Goal: Task Accomplishment & Management: Complete application form

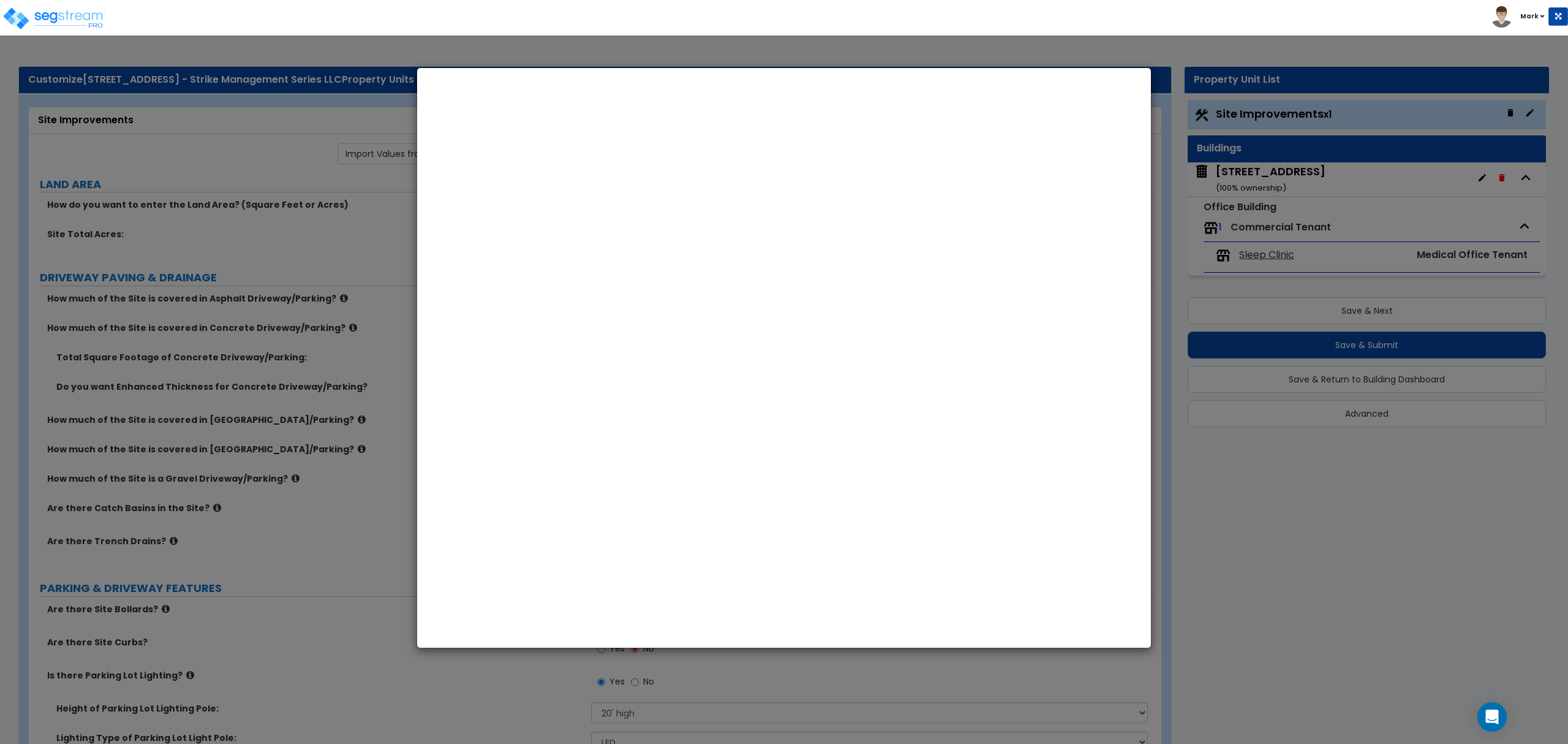
select select "2"
select select "1"
select select "2"
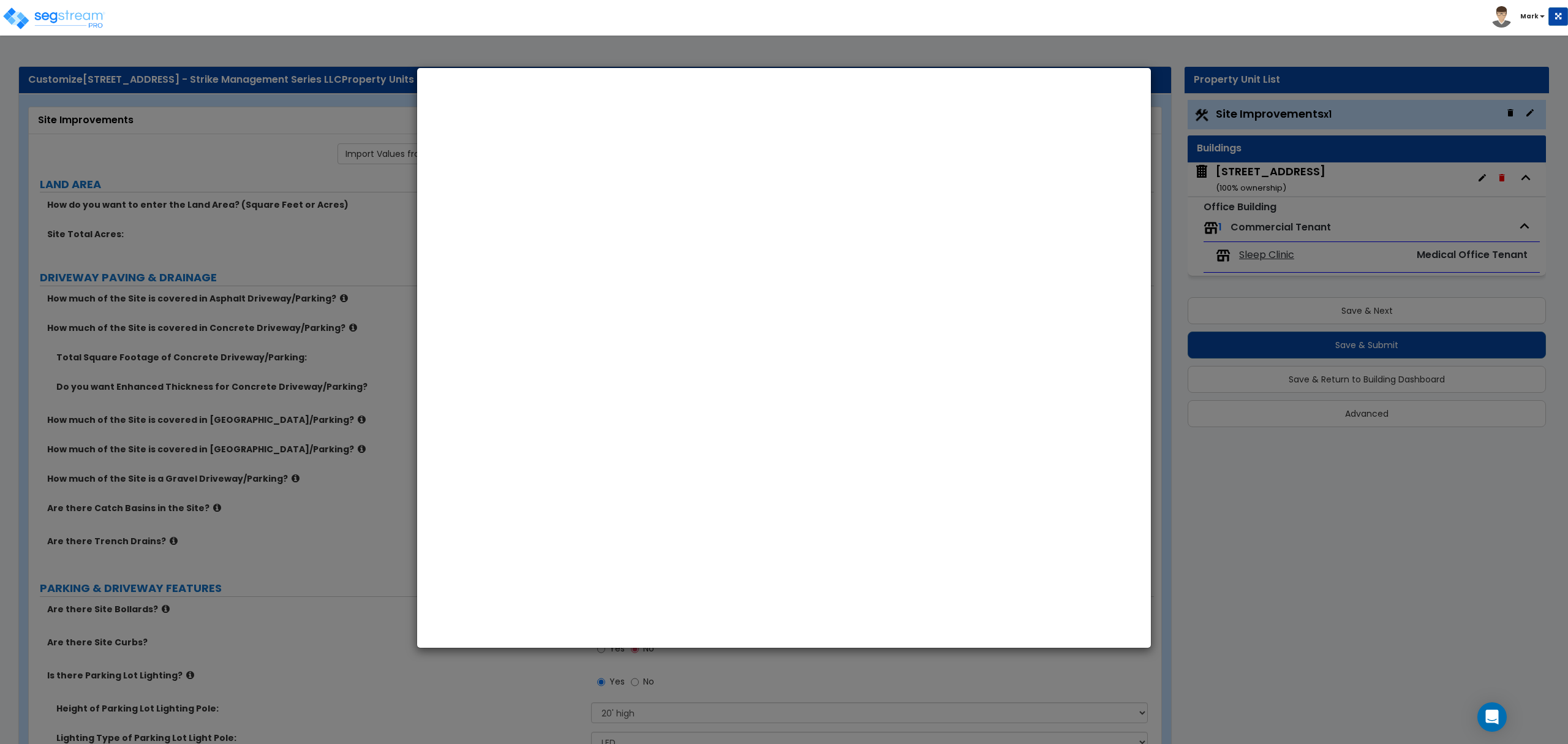
select select "1"
select select "2"
select select "1"
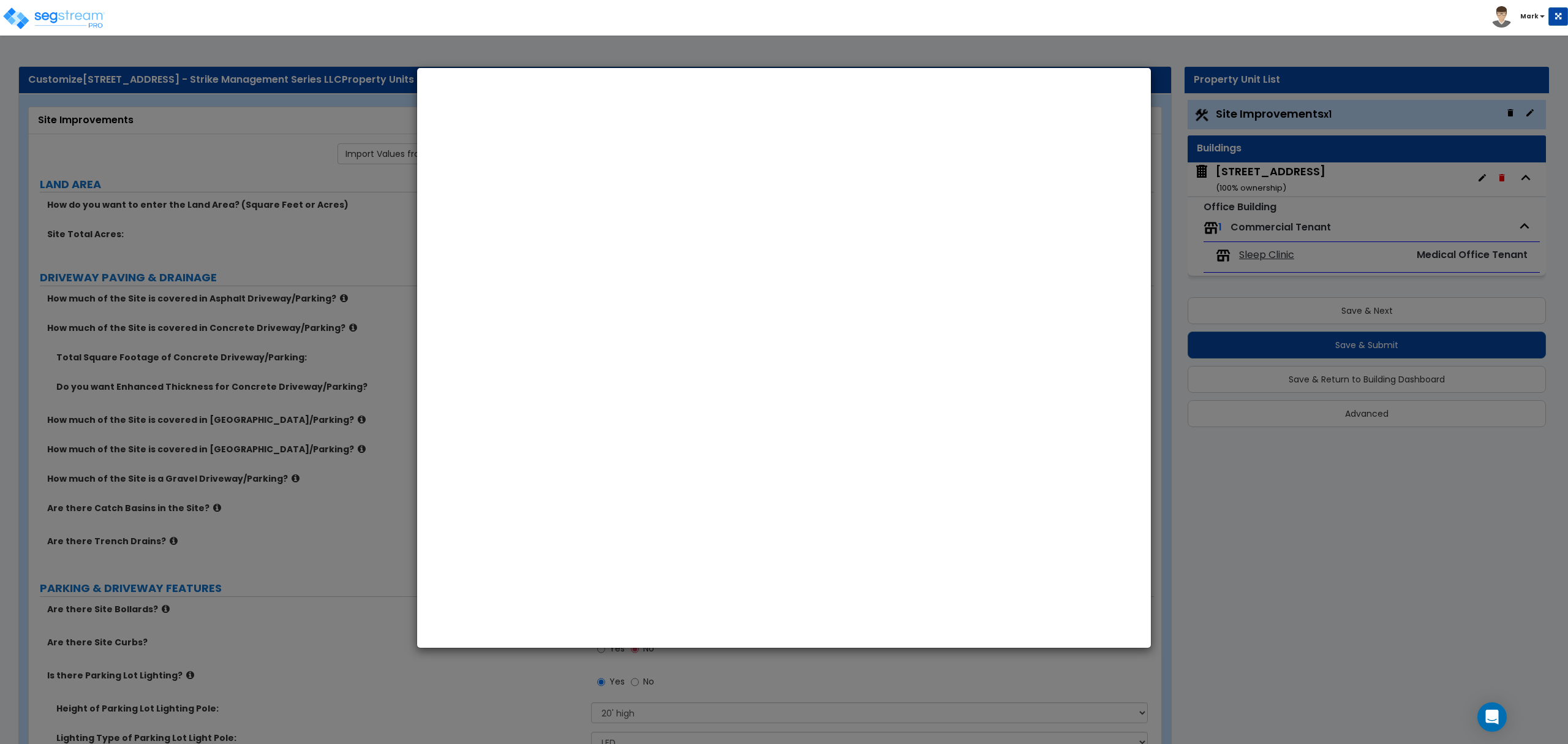
select select "10"
select select "1"
select select "2"
select select "1"
select select "3"
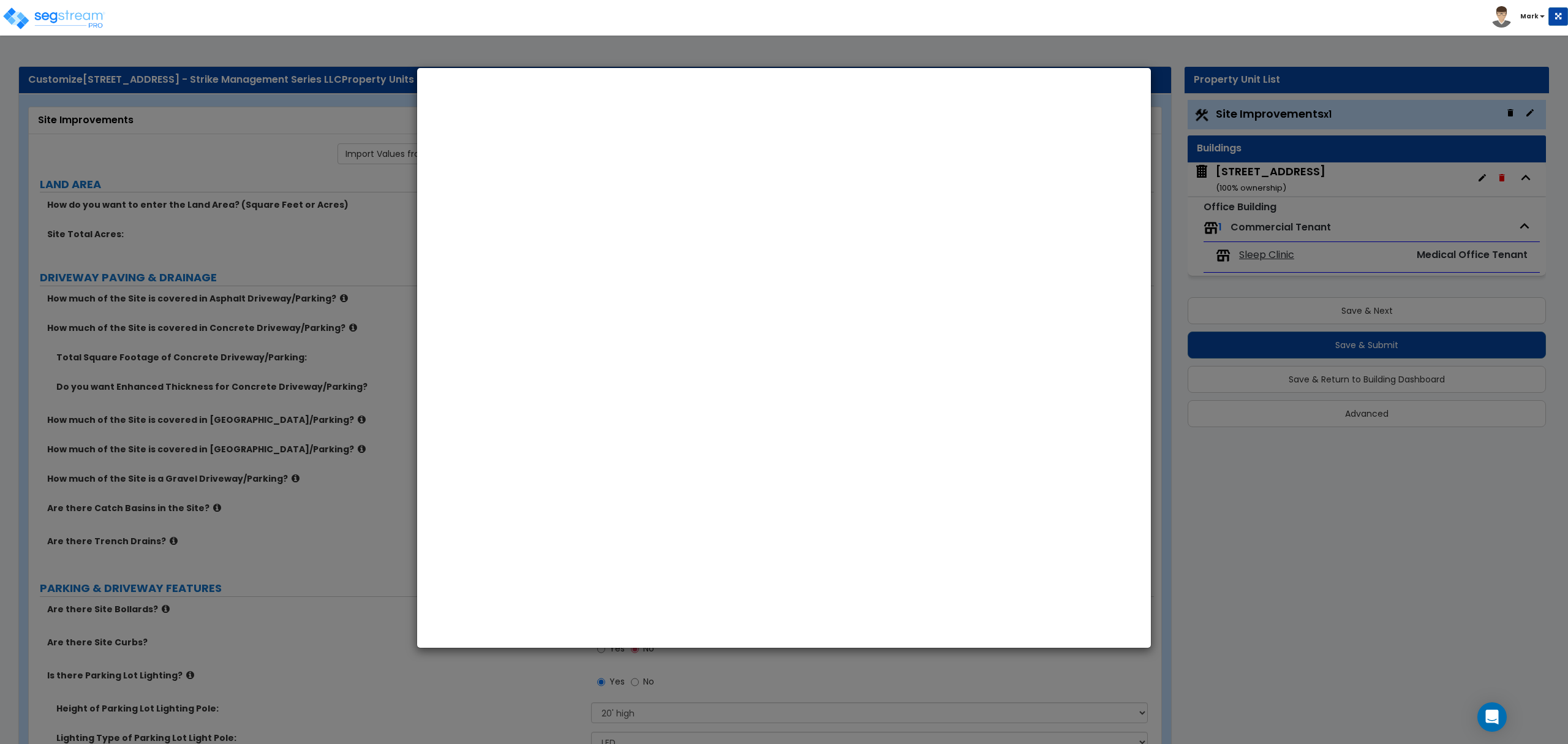
select select "3"
select select "TX"
select select "2020"
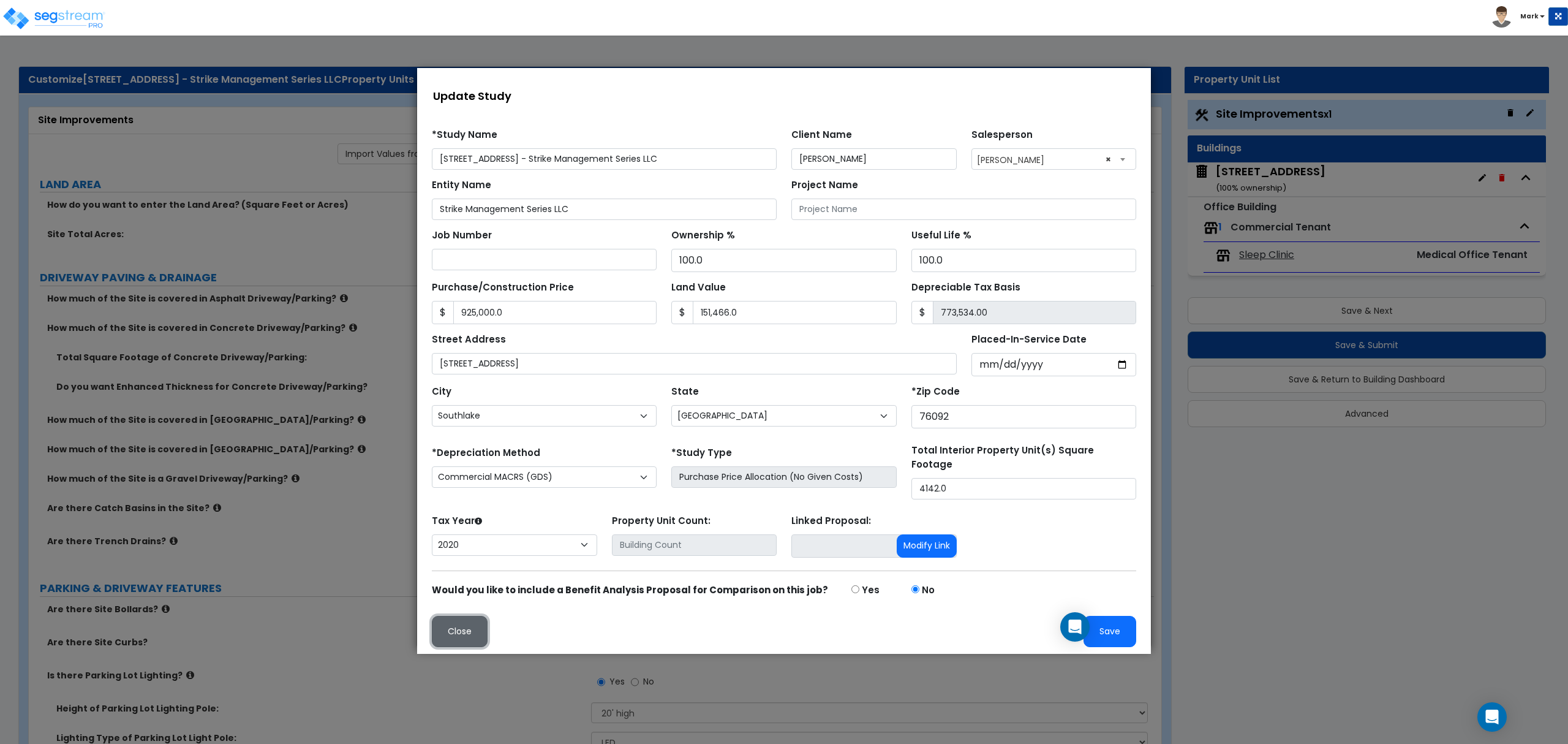
drag, startPoint x: 479, startPoint y: 628, endPoint x: 896, endPoint y: 696, distance: 422.5
click at [479, 628] on button "Close" at bounding box center [459, 631] width 55 height 31
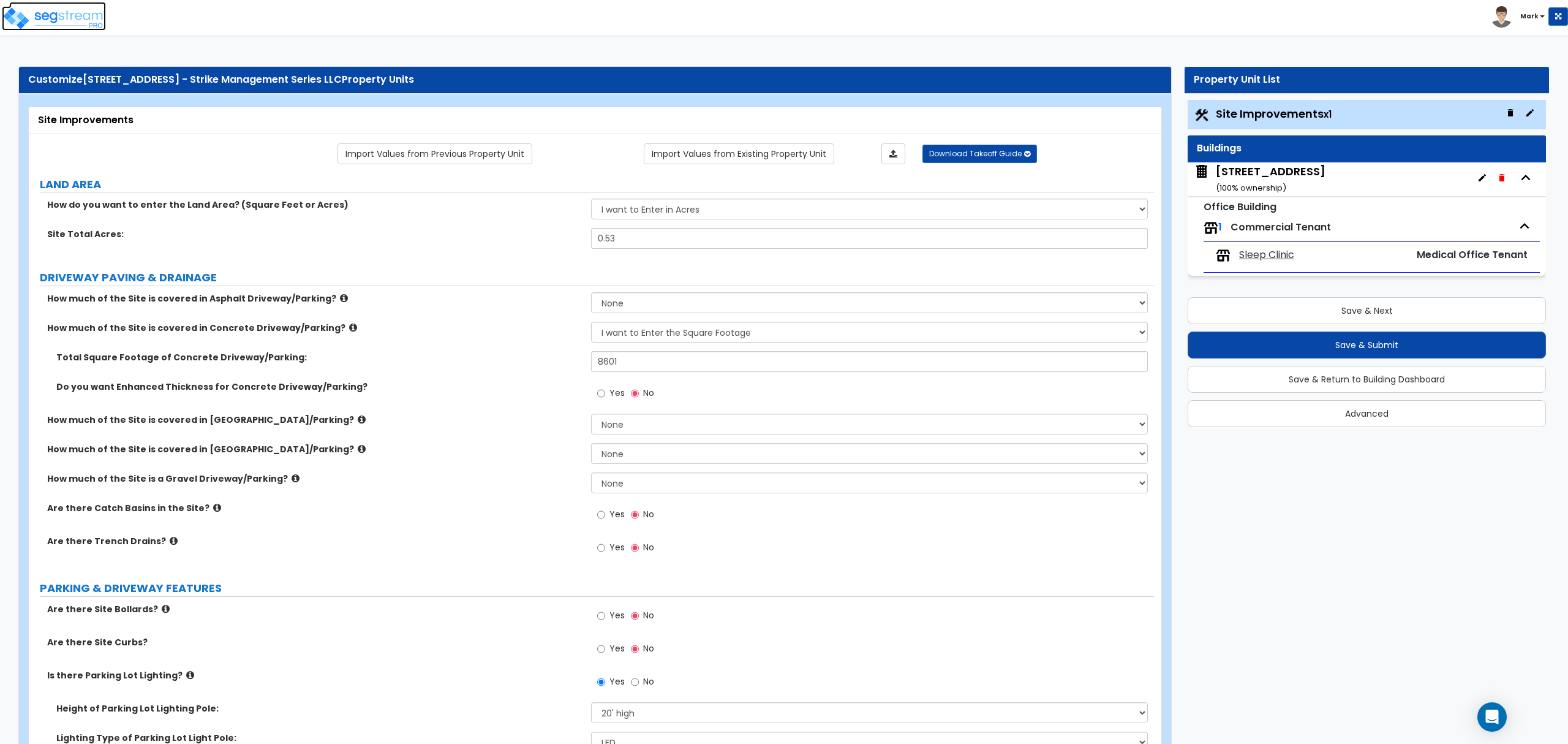
click at [79, 10] on img at bounding box center [53, 18] width 104 height 24
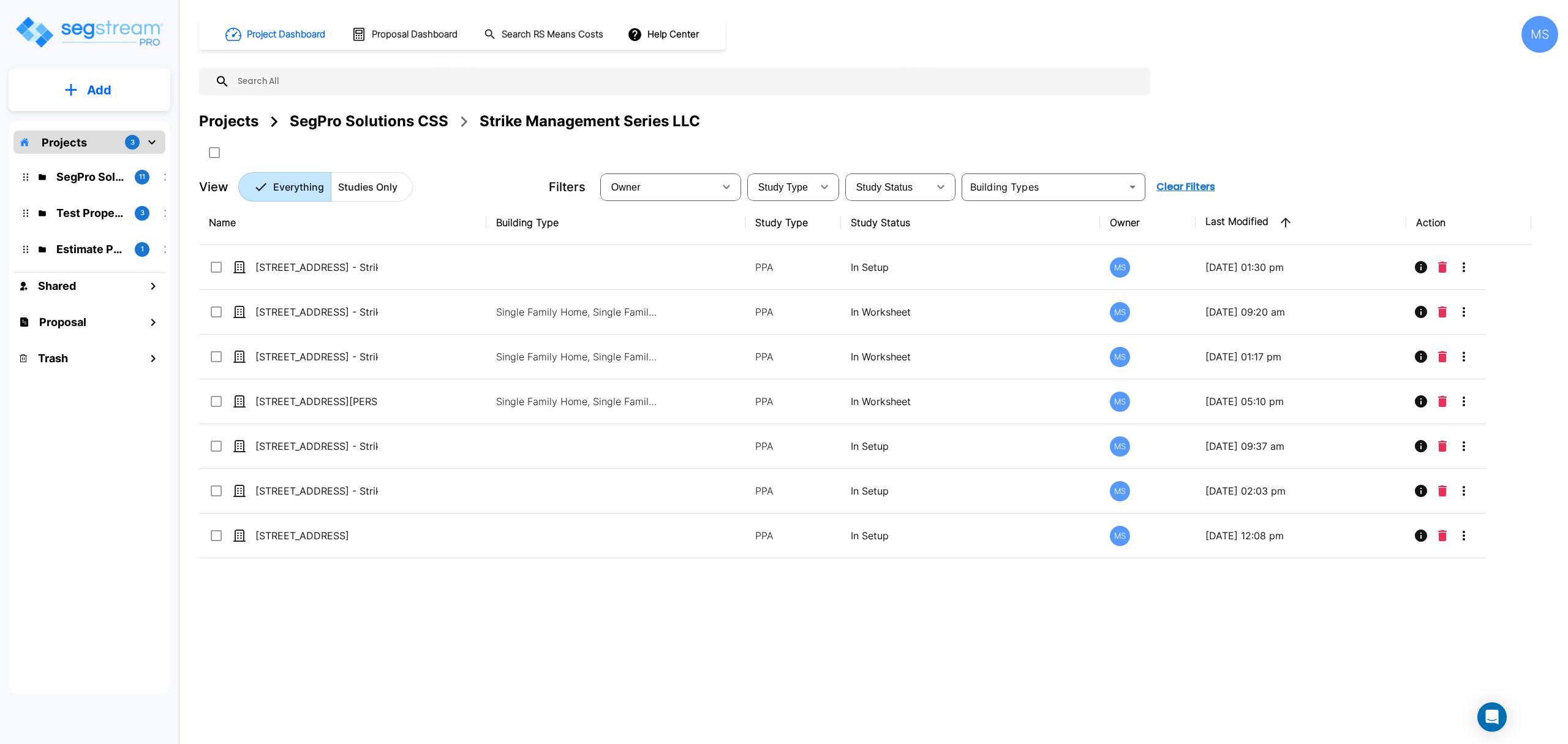
click at [394, 94] on input "text" at bounding box center [686, 81] width 915 height 28
click at [393, 115] on div "SegPro Solutions CSS" at bounding box center [368, 121] width 158 height 22
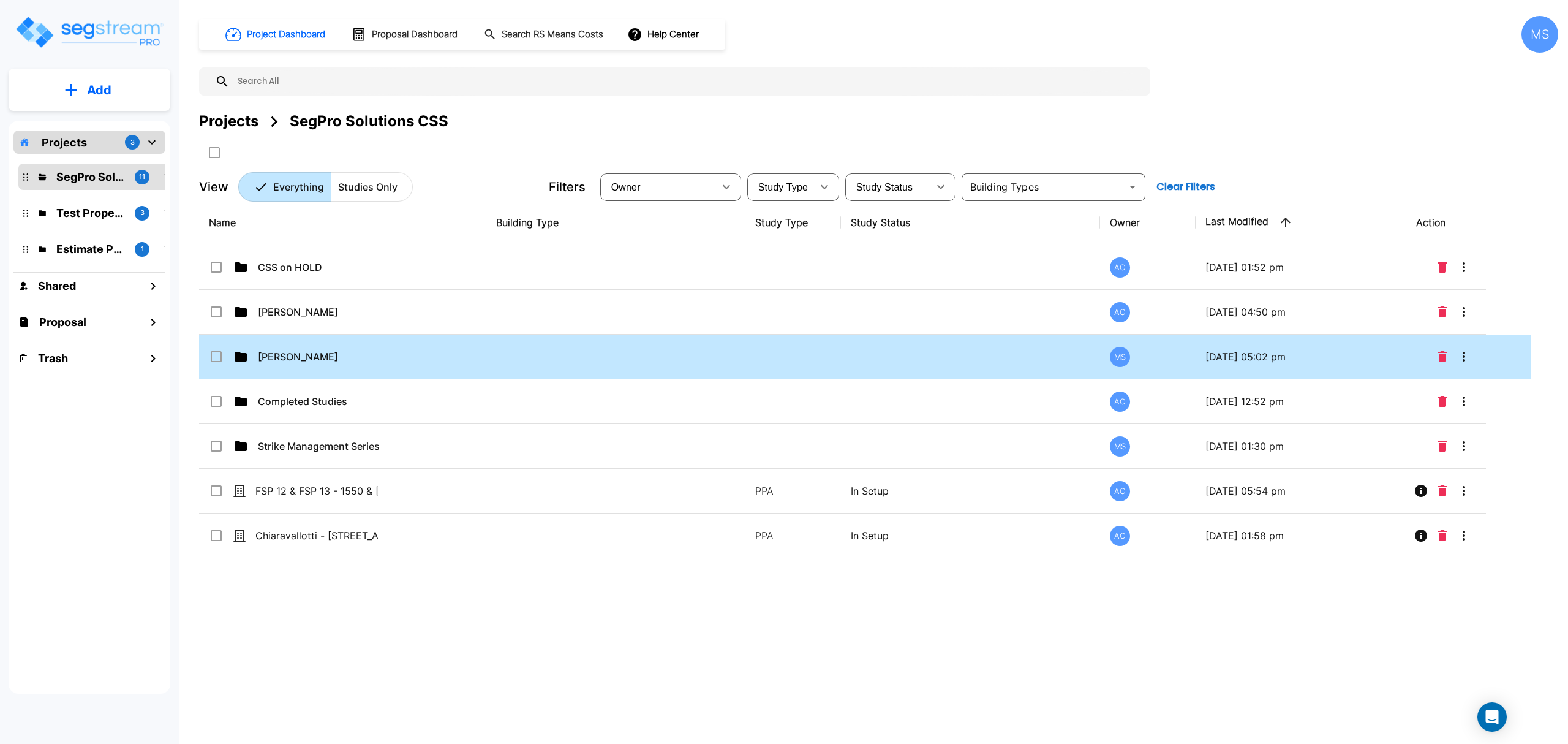
click at [275, 367] on td "Angel Collaku" at bounding box center [343, 357] width 288 height 45
checkbox input "true"
click at [275, 367] on td "Angel Collaku" at bounding box center [343, 357] width 288 height 45
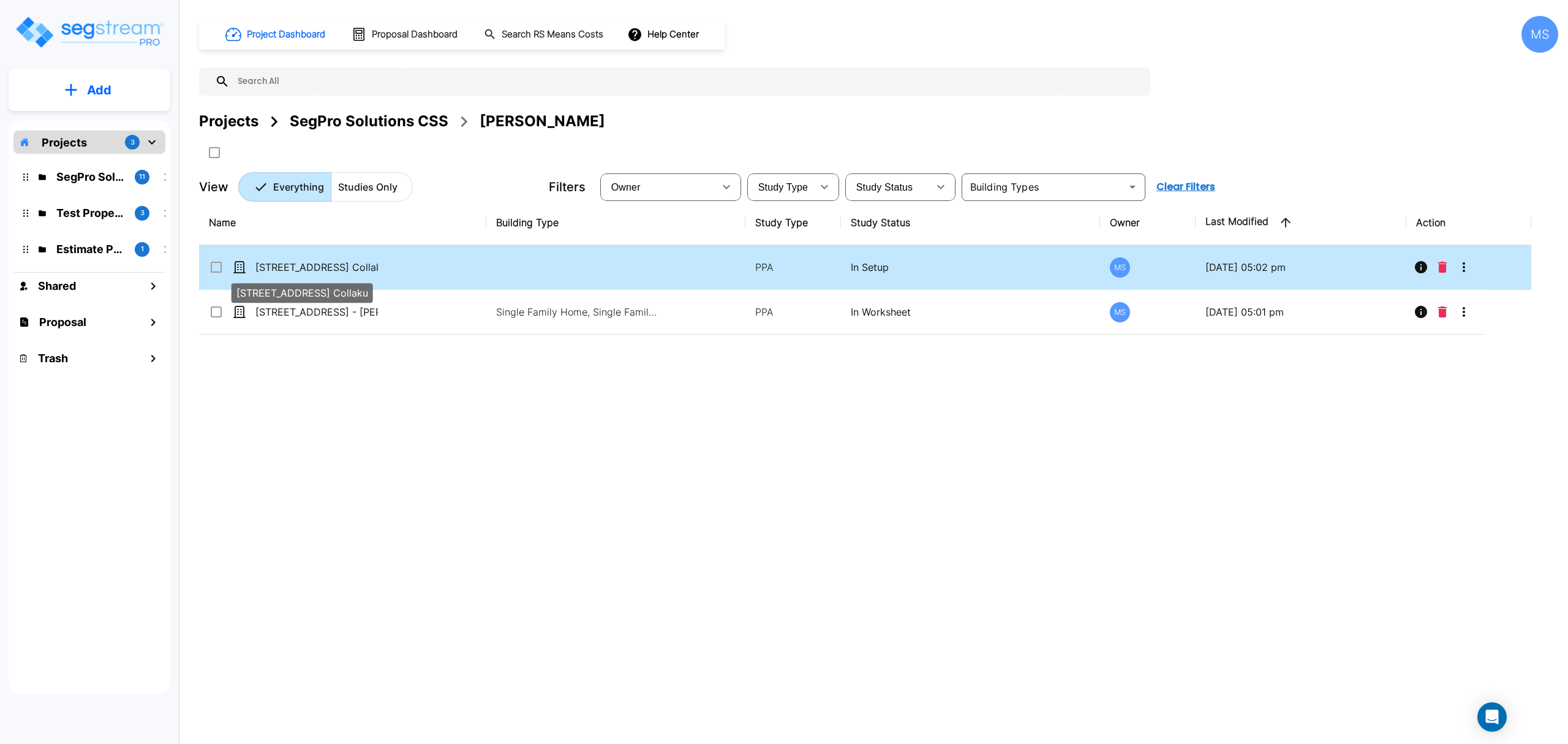
click at [331, 274] on p "[STREET_ADDRESS] Collaku" at bounding box center [317, 266] width 122 height 15
checkbox input "true"
click at [331, 274] on p "[STREET_ADDRESS] Collaku" at bounding box center [317, 266] width 122 height 15
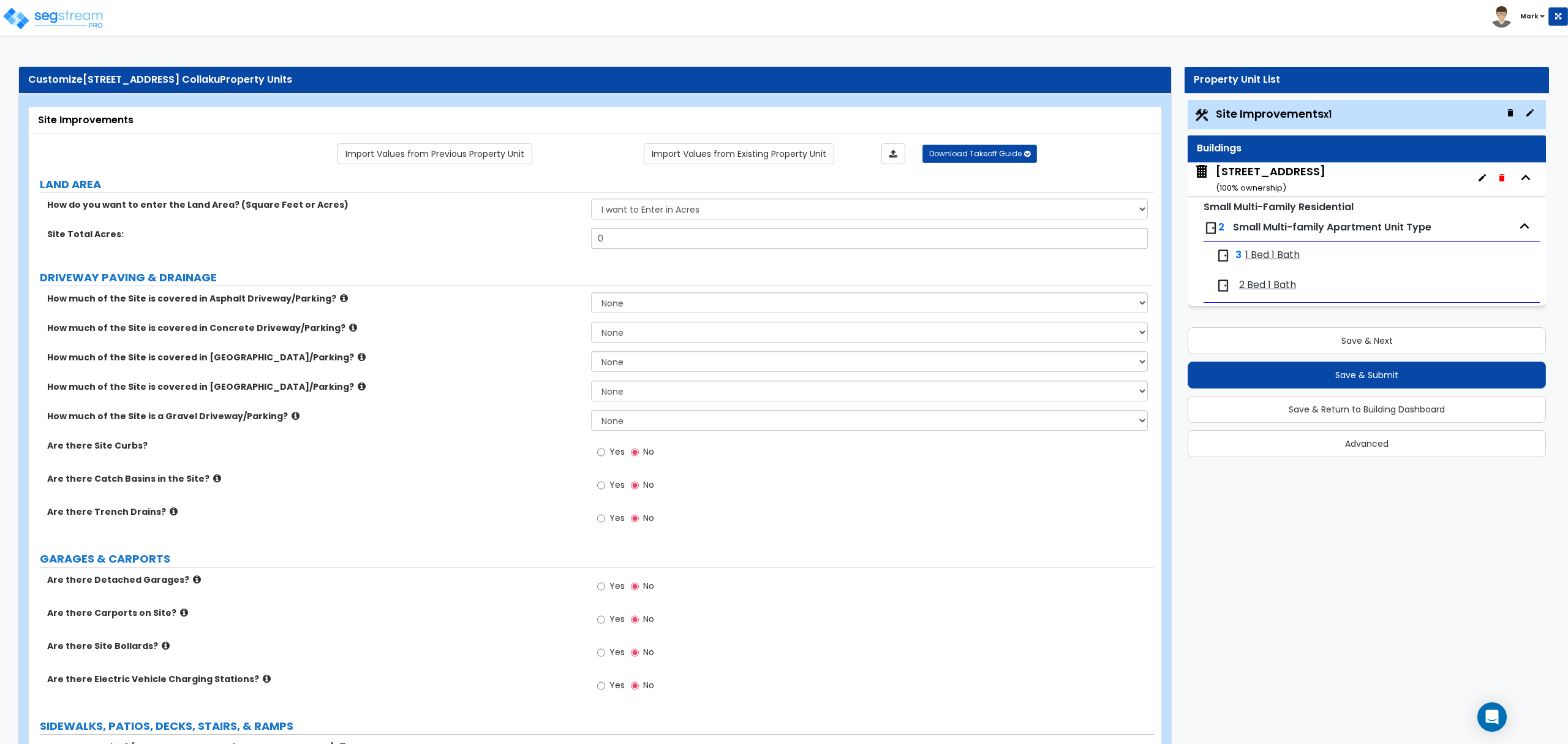
drag, startPoint x: 1279, startPoint y: 251, endPoint x: 1259, endPoint y: 216, distance: 40.3
click at [1279, 249] on span "1 Bed 1 Bath" at bounding box center [1272, 255] width 54 height 14
